Goal: Transaction & Acquisition: Obtain resource

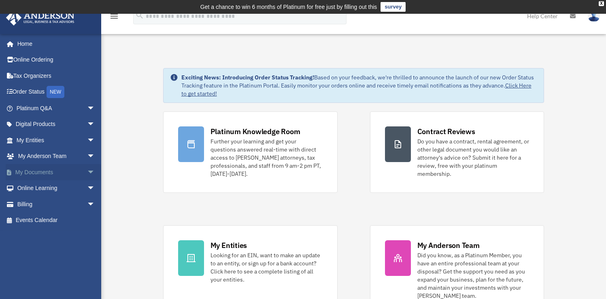
click at [87, 173] on span "arrow_drop_down" at bounding box center [95, 172] width 16 height 17
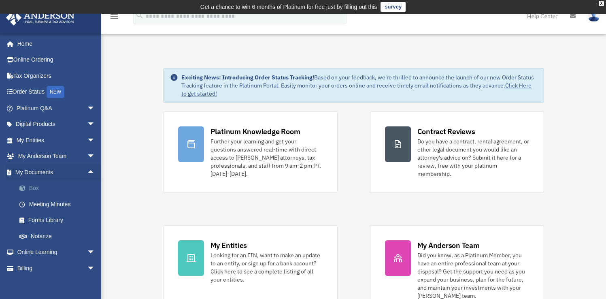
click at [28, 188] on span at bounding box center [26, 189] width 5 height 6
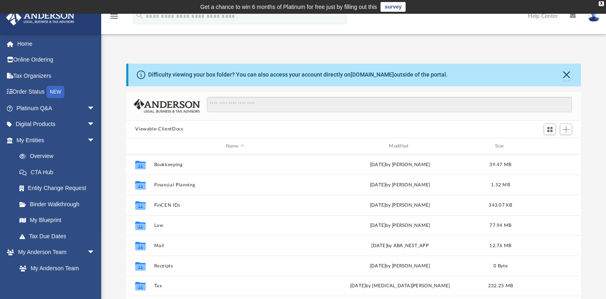
scroll to position [178, 448]
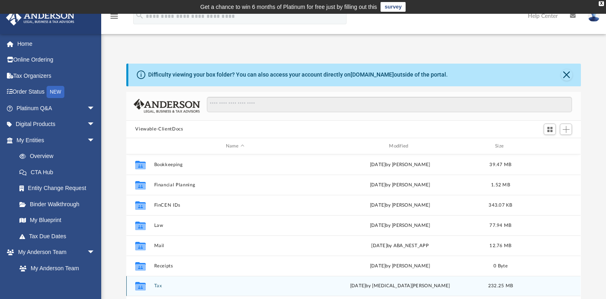
click at [160, 288] on button "Tax" at bounding box center [235, 286] width 162 height 5
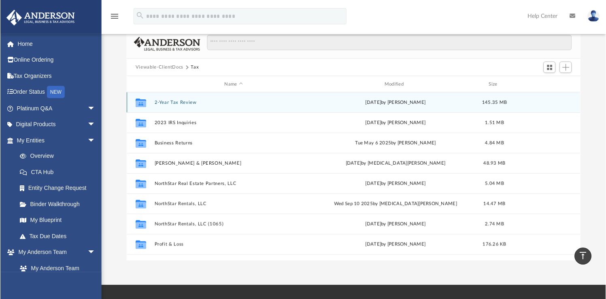
scroll to position [60, 0]
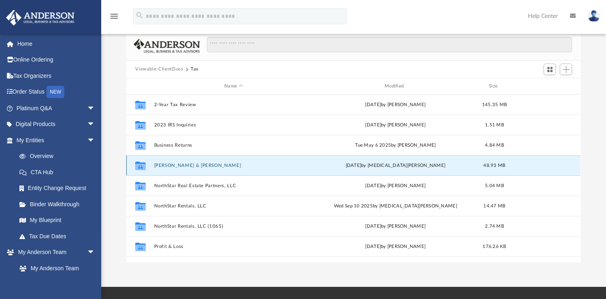
click at [189, 164] on button "[PERSON_NAME] & [PERSON_NAME]" at bounding box center [233, 165] width 159 height 5
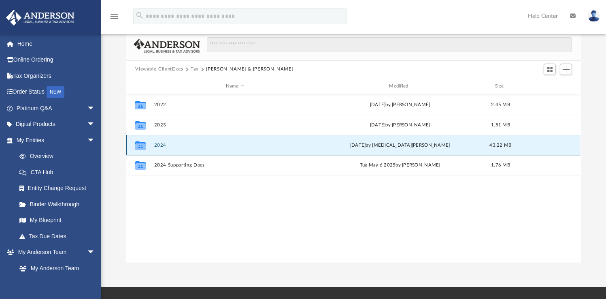
click at [161, 145] on button "2024" at bounding box center [235, 145] width 162 height 5
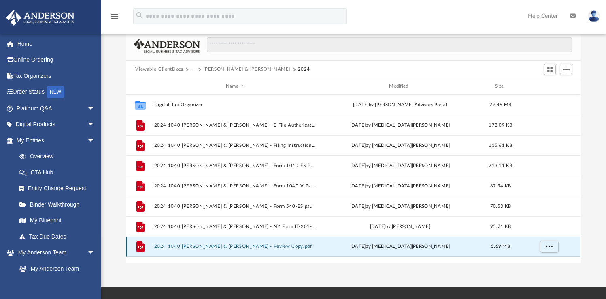
click at [210, 247] on button "2024 1040 [PERSON_NAME] & [PERSON_NAME] - Review Copy.pdf" at bounding box center [235, 246] width 162 height 5
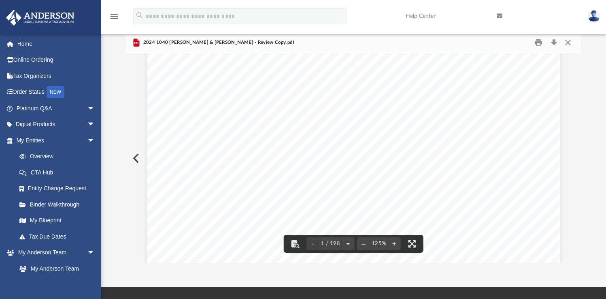
scroll to position [0, 0]
click at [570, 44] on button "Close" at bounding box center [568, 42] width 15 height 13
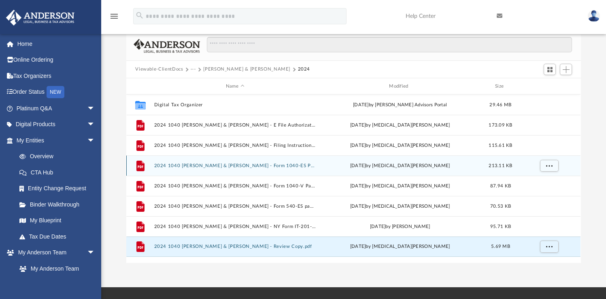
click at [235, 164] on button "2024 1040 [PERSON_NAME] & [PERSON_NAME] - Form 1040-ES Payment Voucher.pdf" at bounding box center [235, 165] width 162 height 5
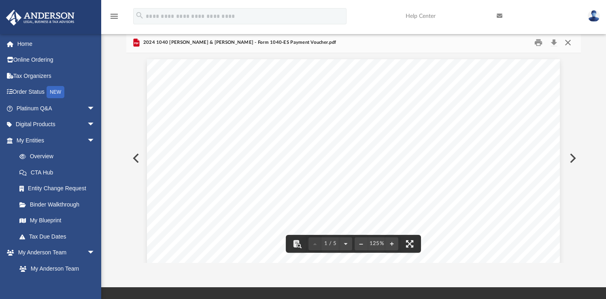
click at [569, 41] on button "Close" at bounding box center [568, 42] width 15 height 13
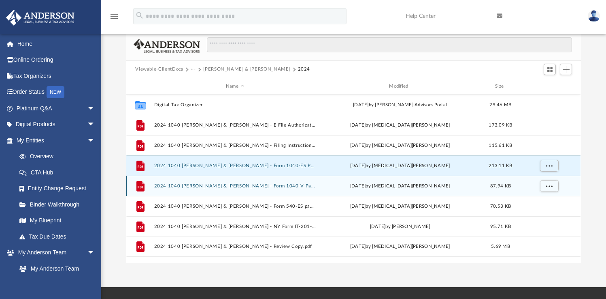
click at [236, 183] on button "2024 1040 [PERSON_NAME] & [PERSON_NAME] - Form 1040-V Payment Voucher.pdf" at bounding box center [235, 185] width 162 height 5
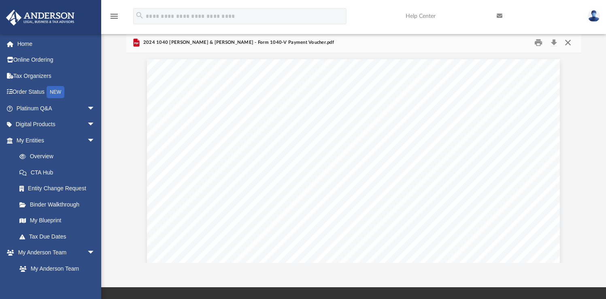
click at [570, 41] on button "Close" at bounding box center [568, 42] width 15 height 13
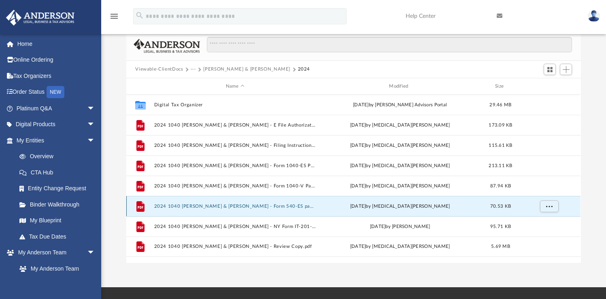
click at [282, 205] on button "2024 1040 [PERSON_NAME] & [PERSON_NAME] - Form 540-ES payment voucher.pdf" at bounding box center [235, 205] width 162 height 5
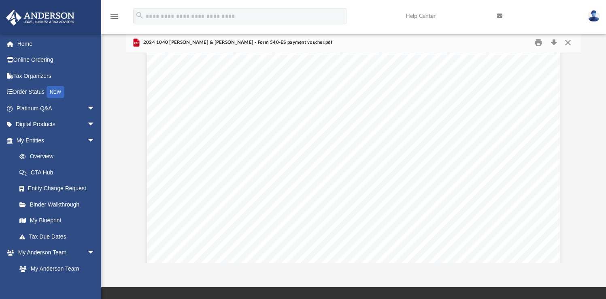
scroll to position [166, 0]
click at [567, 41] on button "Close" at bounding box center [568, 42] width 15 height 13
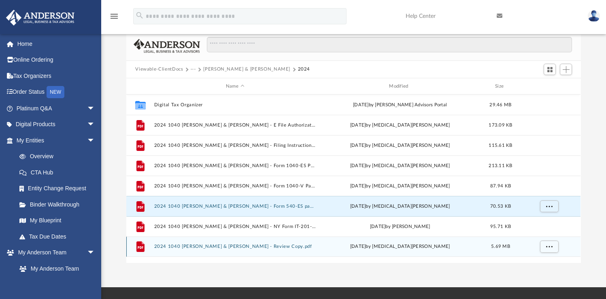
click at [196, 245] on button "2024 1040 [PERSON_NAME] & [PERSON_NAME] - Review Copy.pdf" at bounding box center [235, 246] width 162 height 5
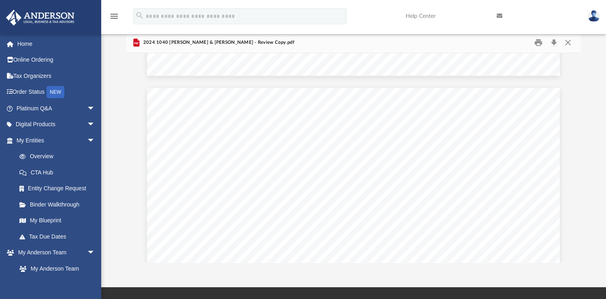
scroll to position [0, 0]
click at [556, 42] on button "Download" at bounding box center [554, 42] width 15 height 13
